Goal: Unclear: Unclear

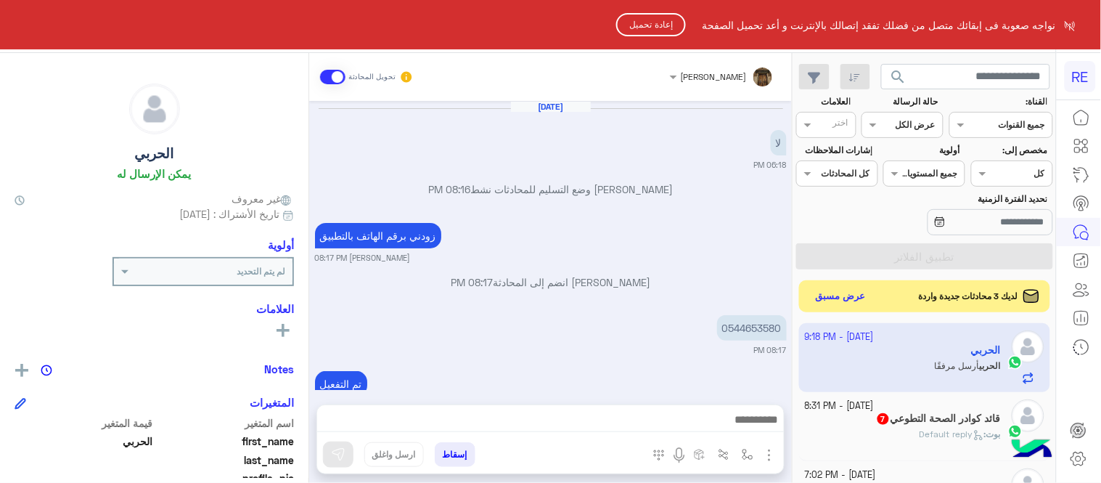
scroll to position [626, 0]
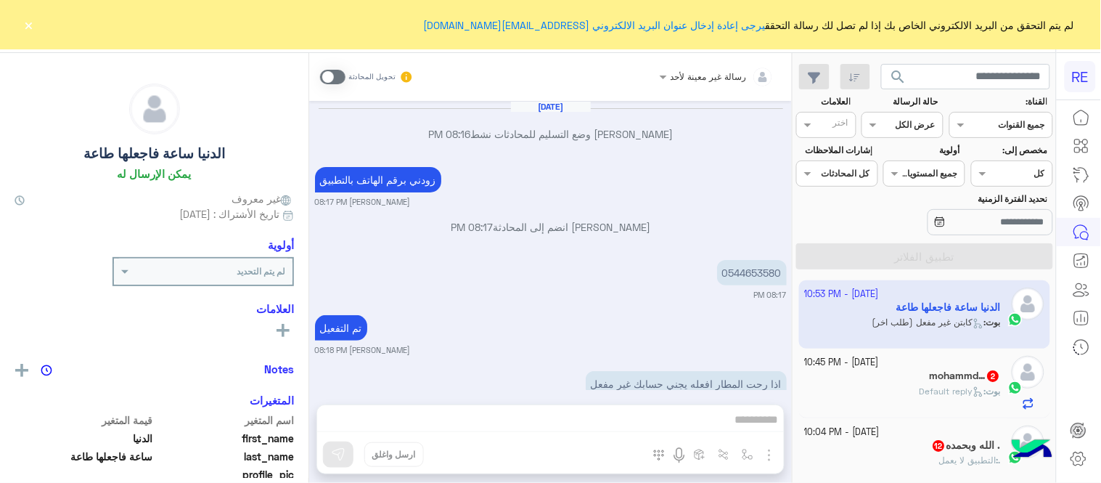
scroll to position [2251, 0]
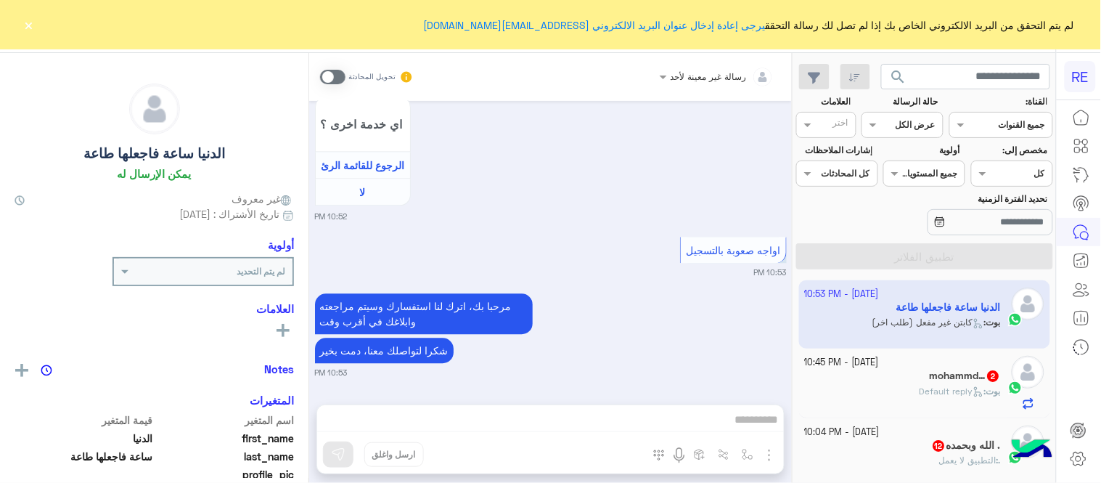
click at [28, 27] on button "×" at bounding box center [29, 24] width 15 height 15
